Goal: Check status: Check status

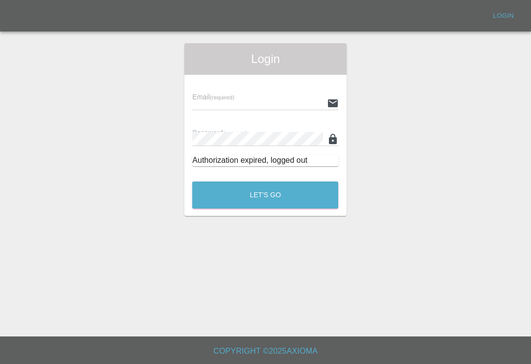
click at [308, 96] on input "text" at bounding box center [257, 103] width 130 height 14
type input "[EMAIL_ADDRESS][DOMAIN_NAME]"
click at [265, 195] on button "Let's Go" at bounding box center [265, 194] width 146 height 27
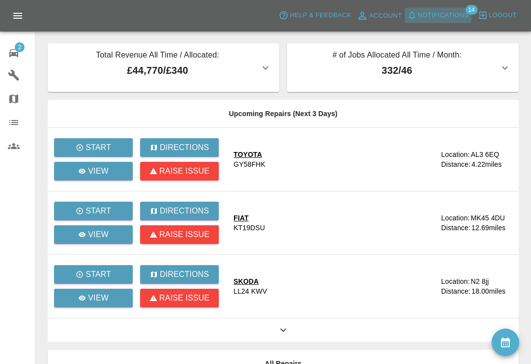
click at [417, 16] on button "Notifications" at bounding box center [437, 15] width 67 height 15
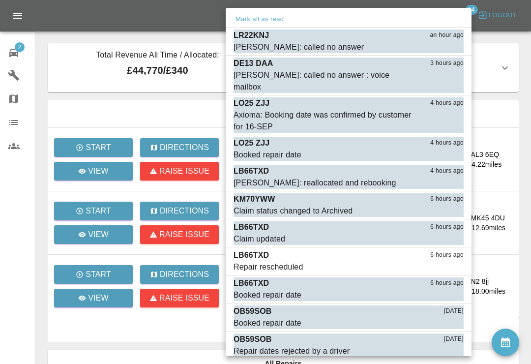
click at [526, 37] on div at bounding box center [265, 182] width 531 height 364
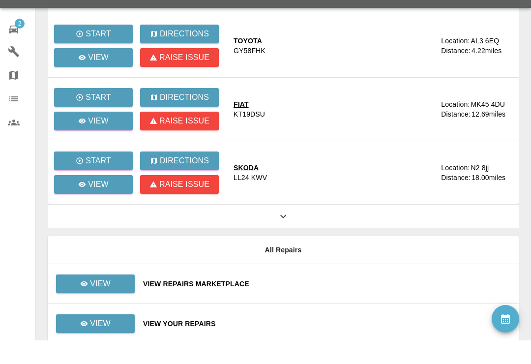
scroll to position [117, 0]
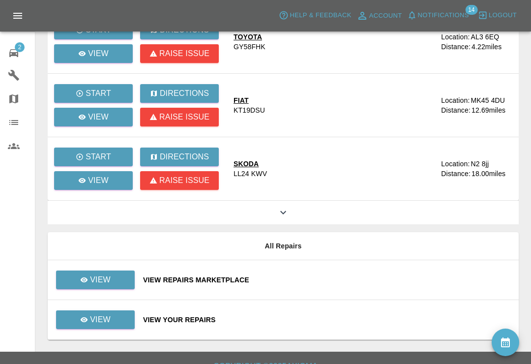
click at [337, 279] on div "View Repairs Marketplace" at bounding box center [326, 280] width 367 height 10
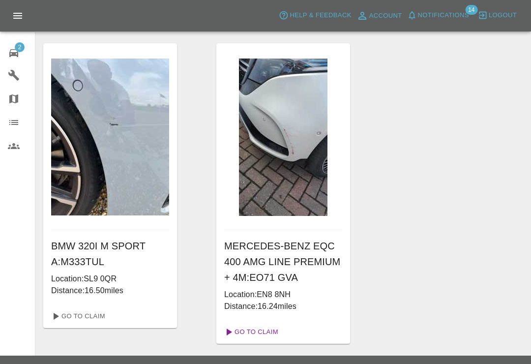
click at [272, 337] on link "Go To Claim" at bounding box center [250, 332] width 60 height 16
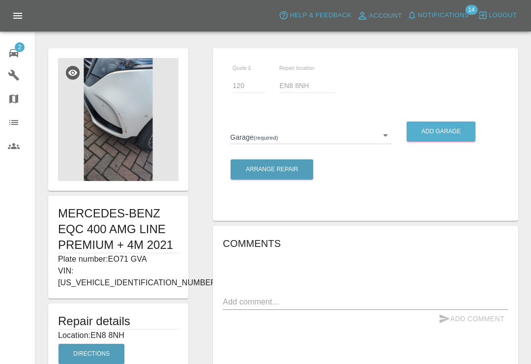
click at [11, 53] on icon at bounding box center [14, 53] width 12 height 12
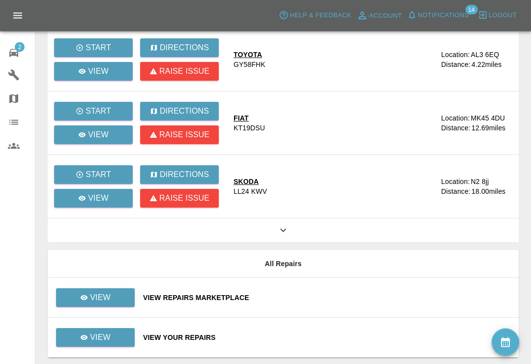
scroll to position [117, 0]
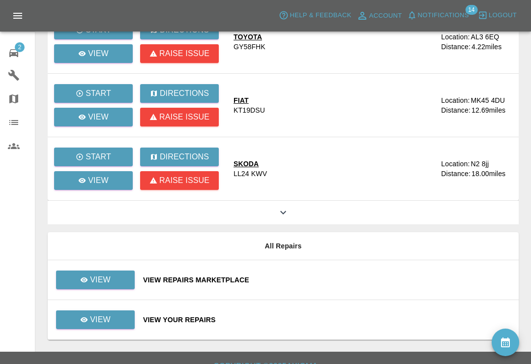
click at [322, 317] on div "View Your Repairs" at bounding box center [326, 319] width 367 height 10
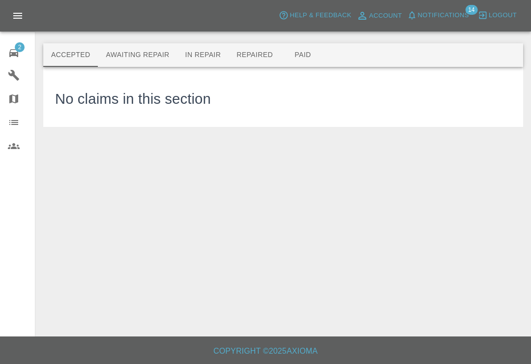
click at [154, 58] on button "Awaiting Repair" at bounding box center [137, 55] width 79 height 24
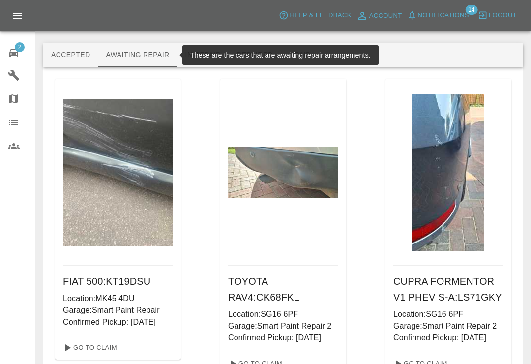
click at [28, 50] on div "2" at bounding box center [22, 52] width 28 height 14
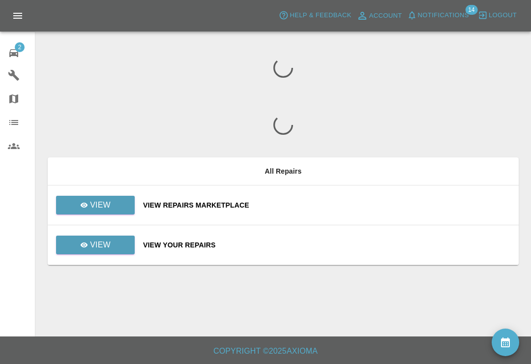
click at [27, 50] on div "2" at bounding box center [22, 52] width 28 height 14
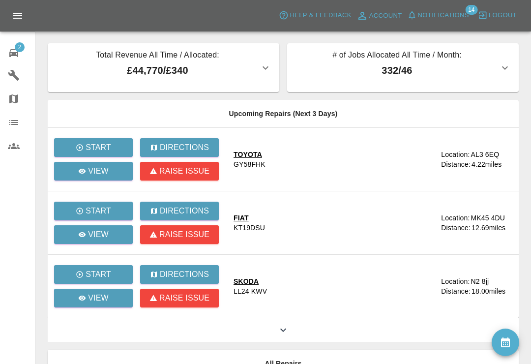
click at [85, 324] on div at bounding box center [283, 330] width 471 height 24
